Goal: Go to known website: Go to known website

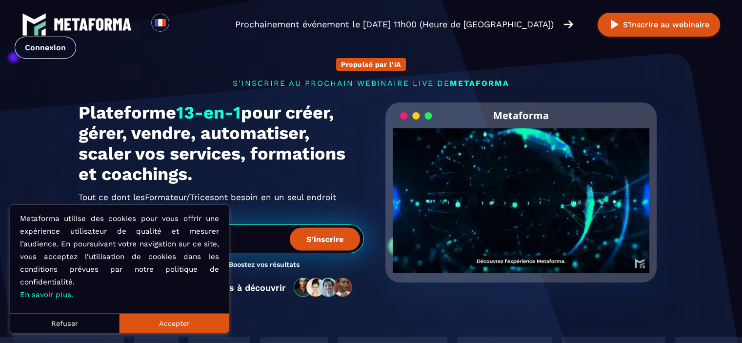
click at [138, 324] on button "Accepter" at bounding box center [174, 323] width 109 height 20
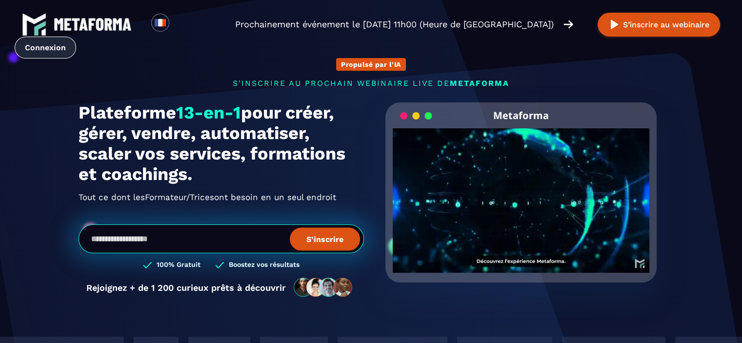
click at [51, 47] on link "Connexion" at bounding box center [45, 48] width 61 height 22
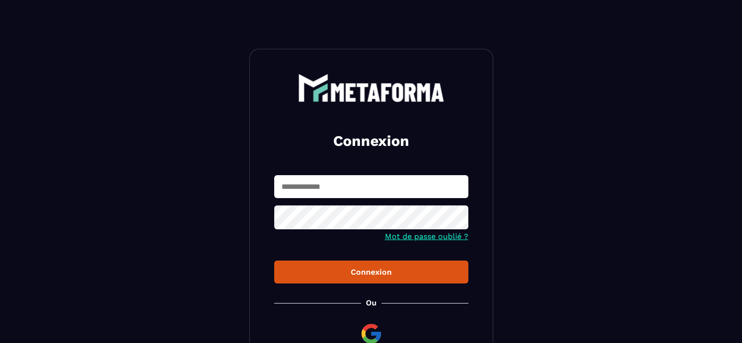
click at [373, 185] on input "text" at bounding box center [371, 186] width 194 height 23
